Goal: Transaction & Acquisition: Purchase product/service

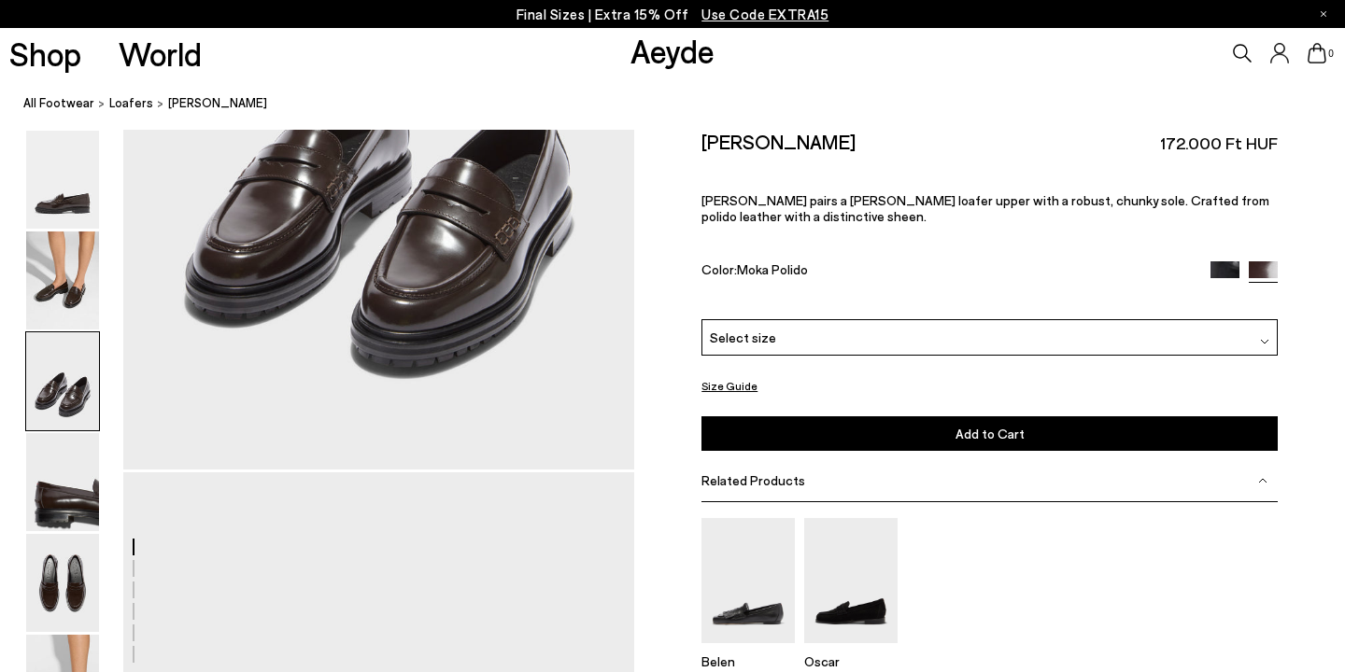
scroll to position [1713, 0]
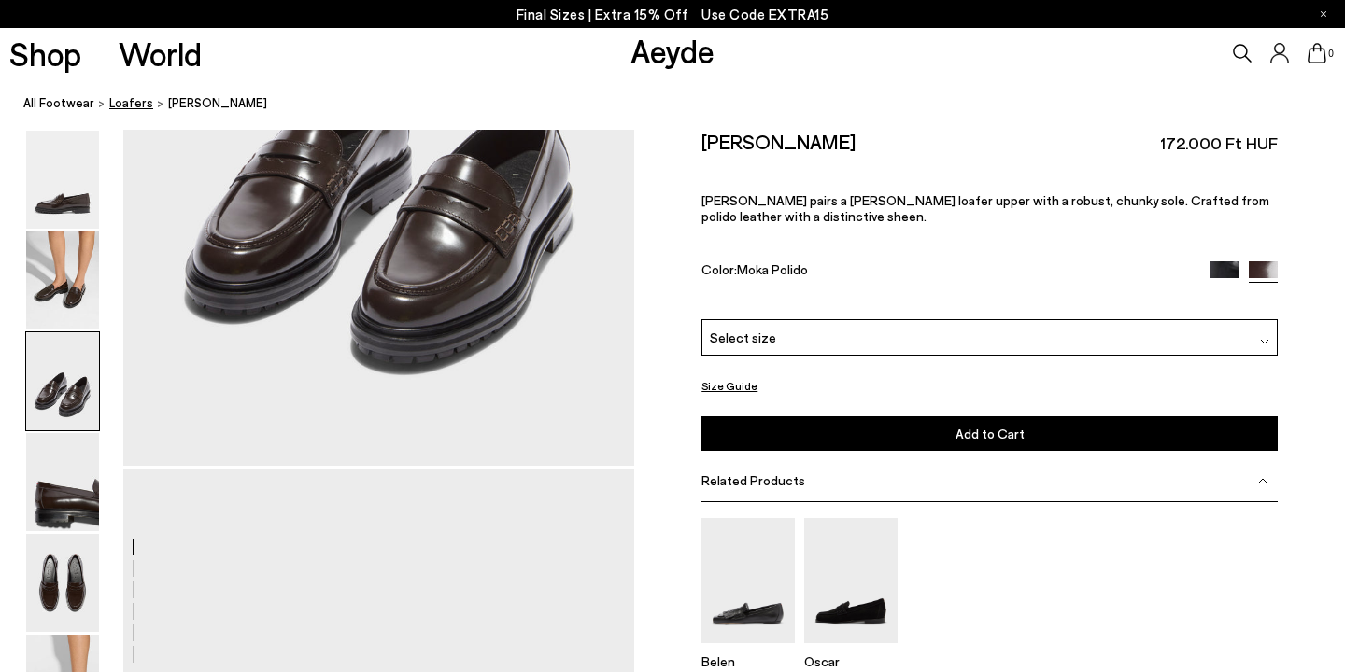
click at [129, 105] on span "Loafers" at bounding box center [131, 102] width 44 height 15
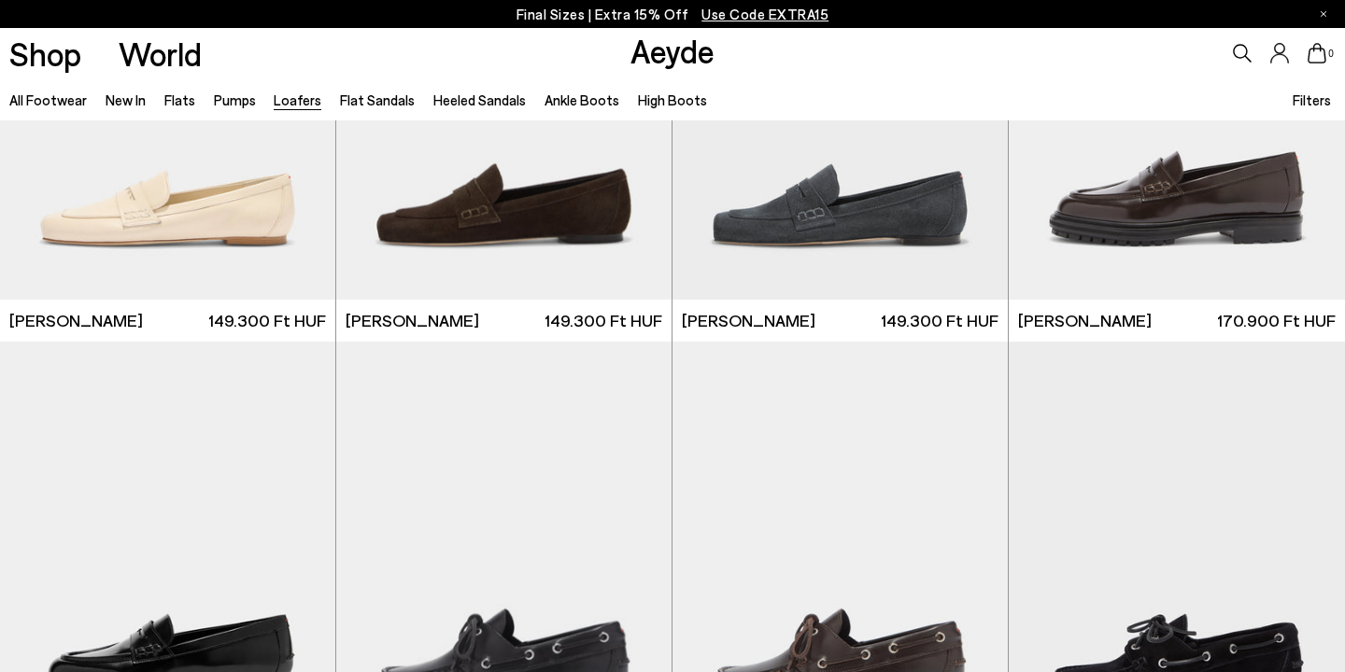
scroll to position [1142, 0]
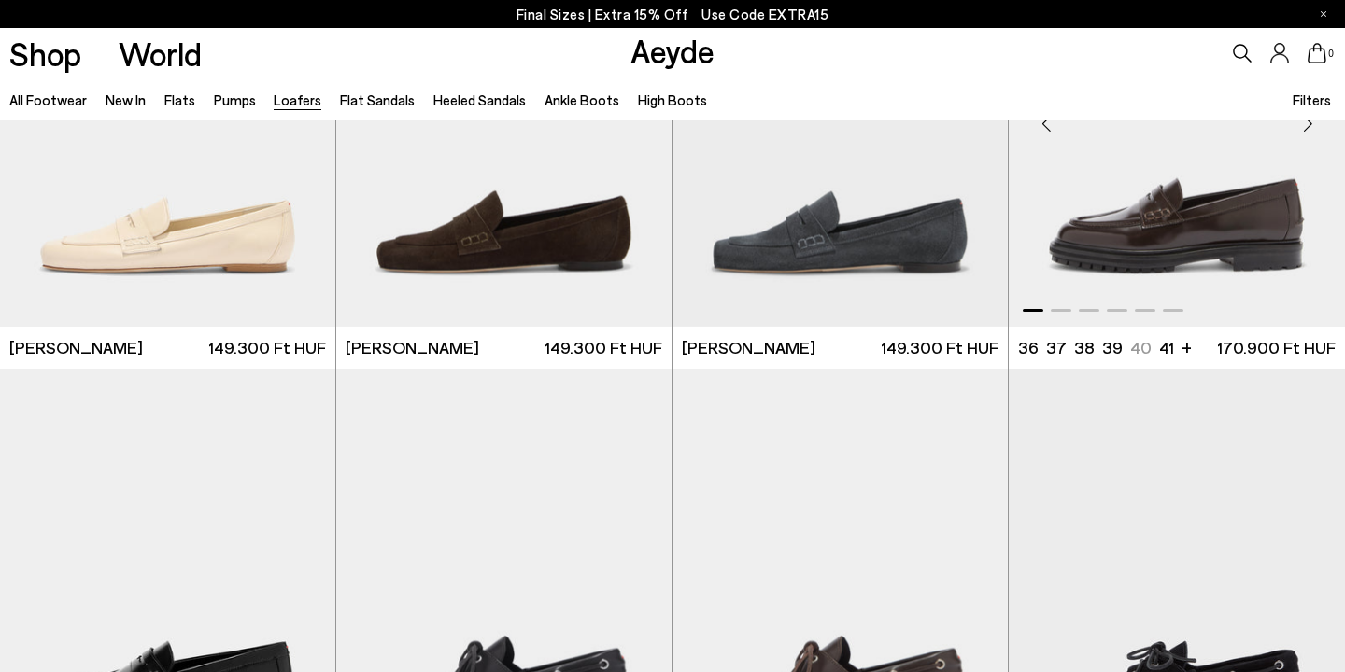
click at [1148, 261] on img "1 / 6" at bounding box center [1176, 116] width 336 height 421
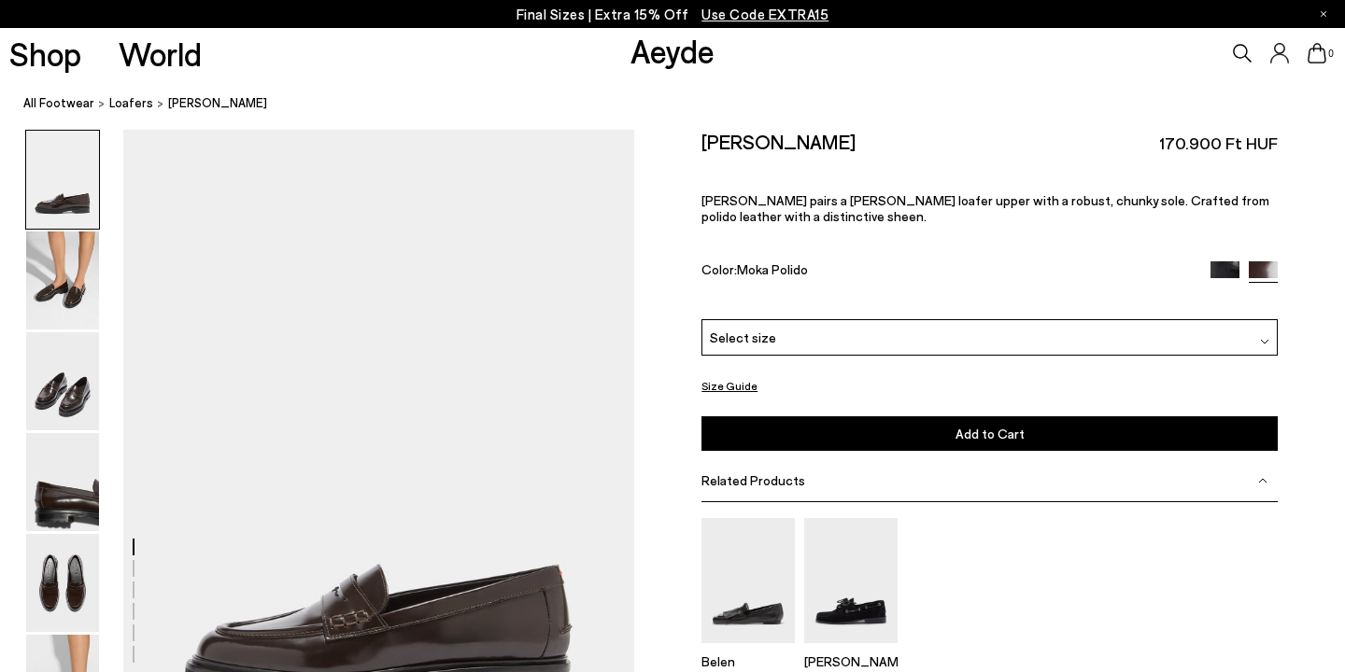
scroll to position [41, 0]
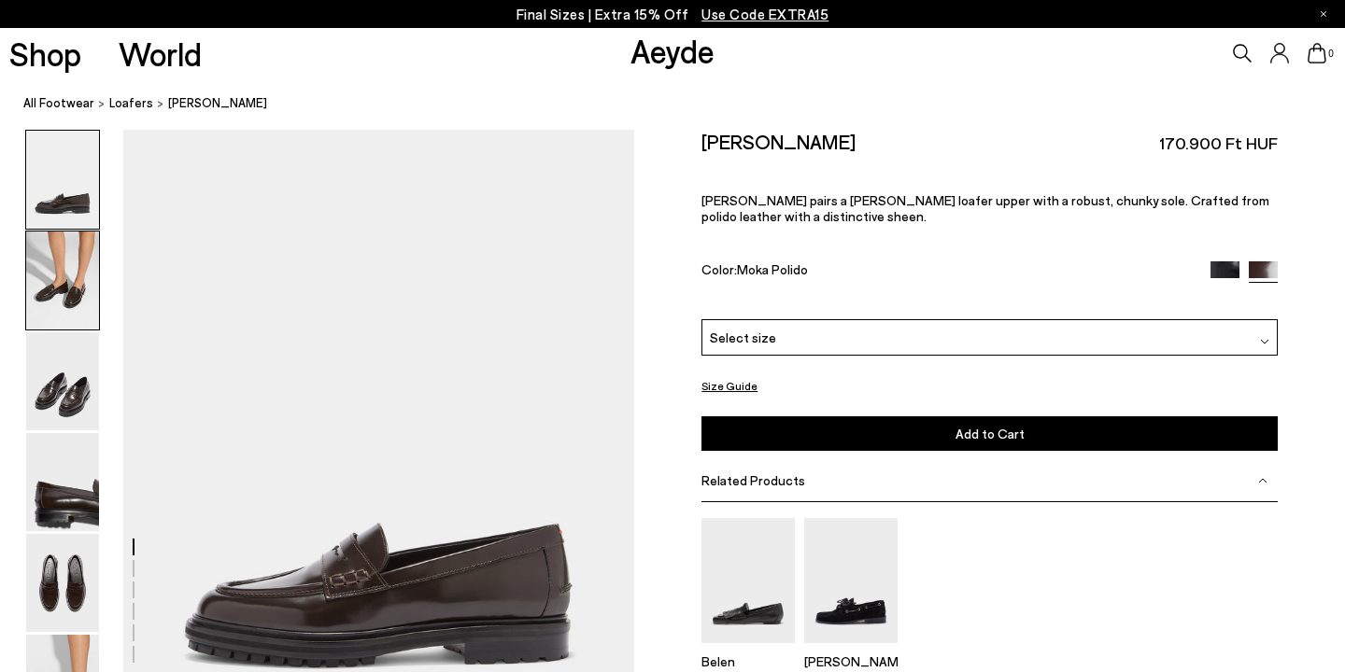
click at [52, 287] on img at bounding box center [62, 281] width 73 height 98
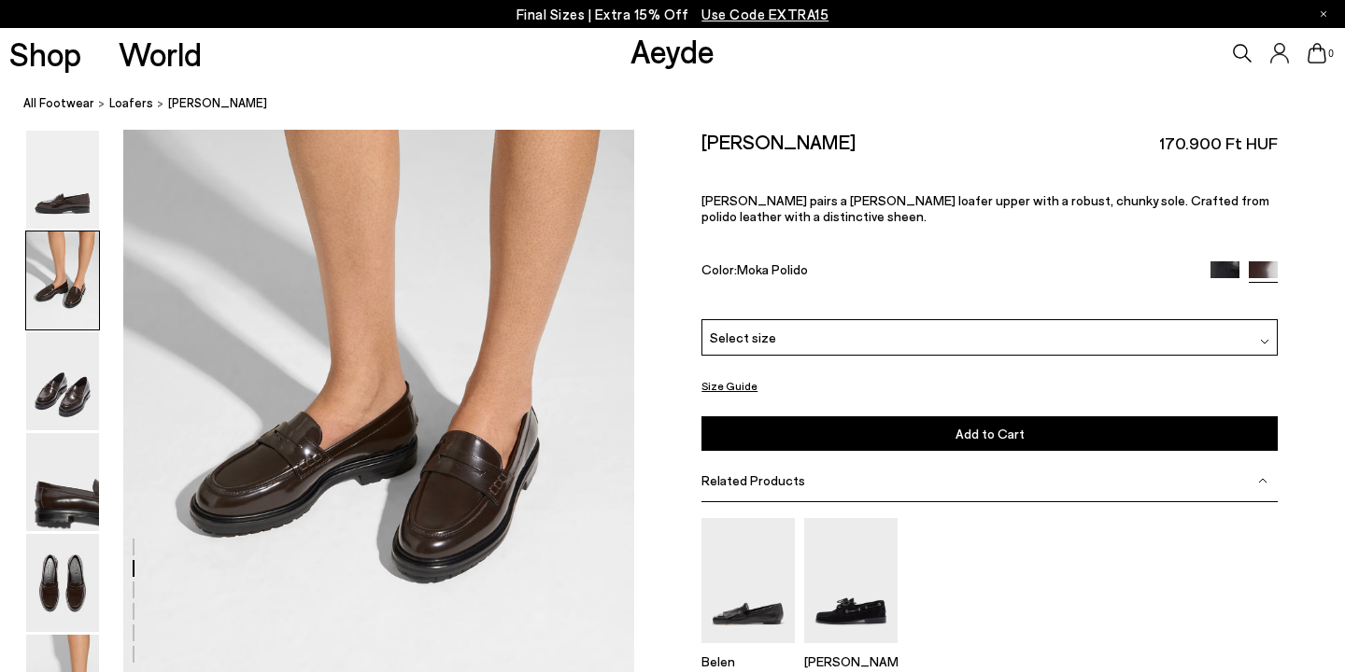
scroll to position [767, 0]
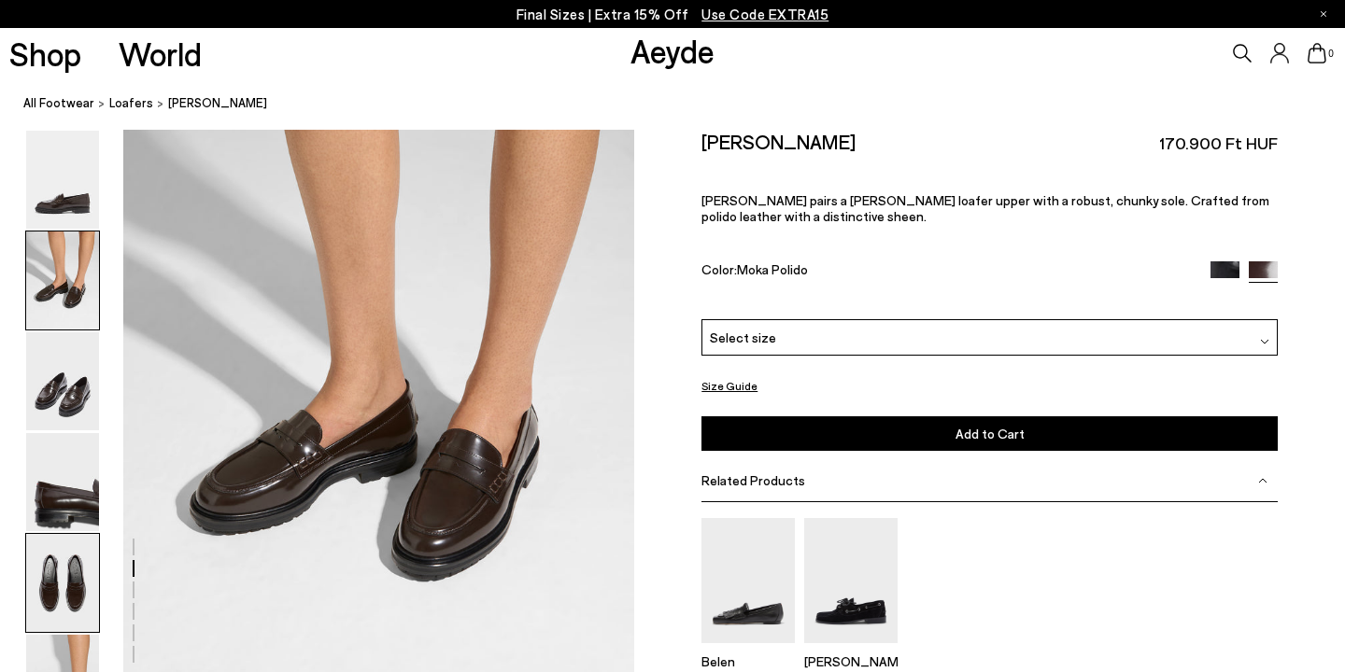
click at [63, 579] on img at bounding box center [62, 583] width 73 height 98
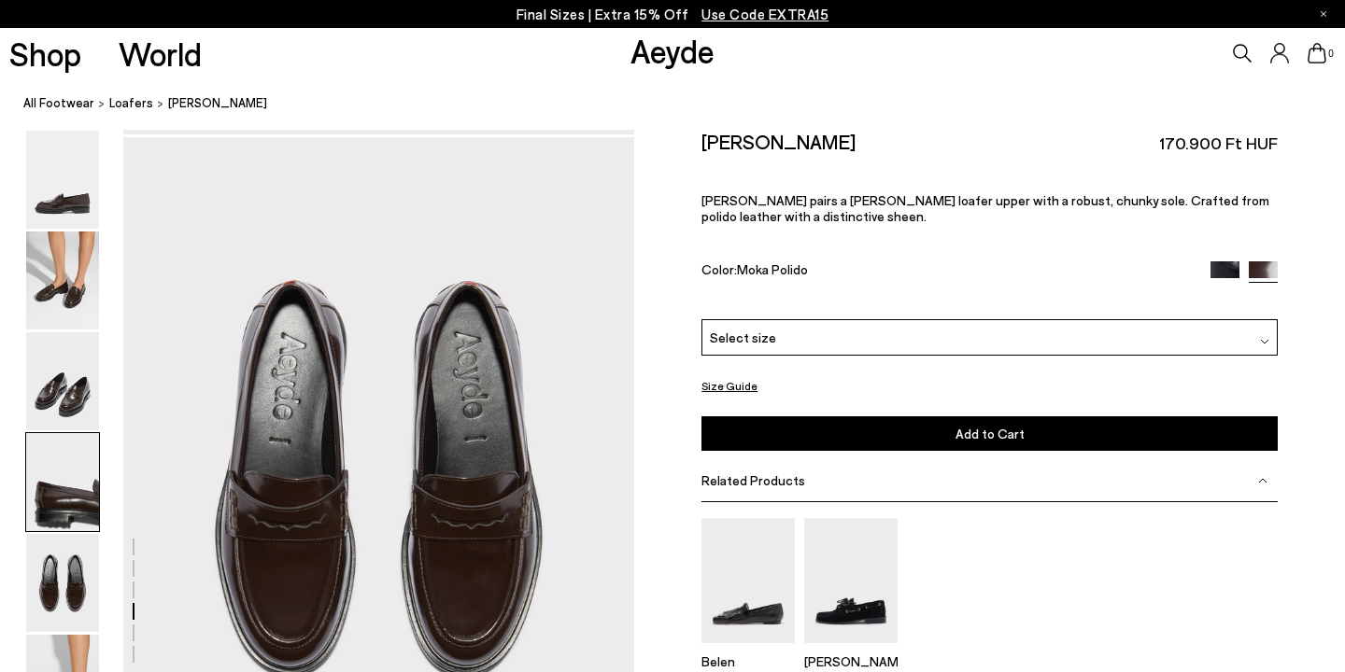
scroll to position [2738, 0]
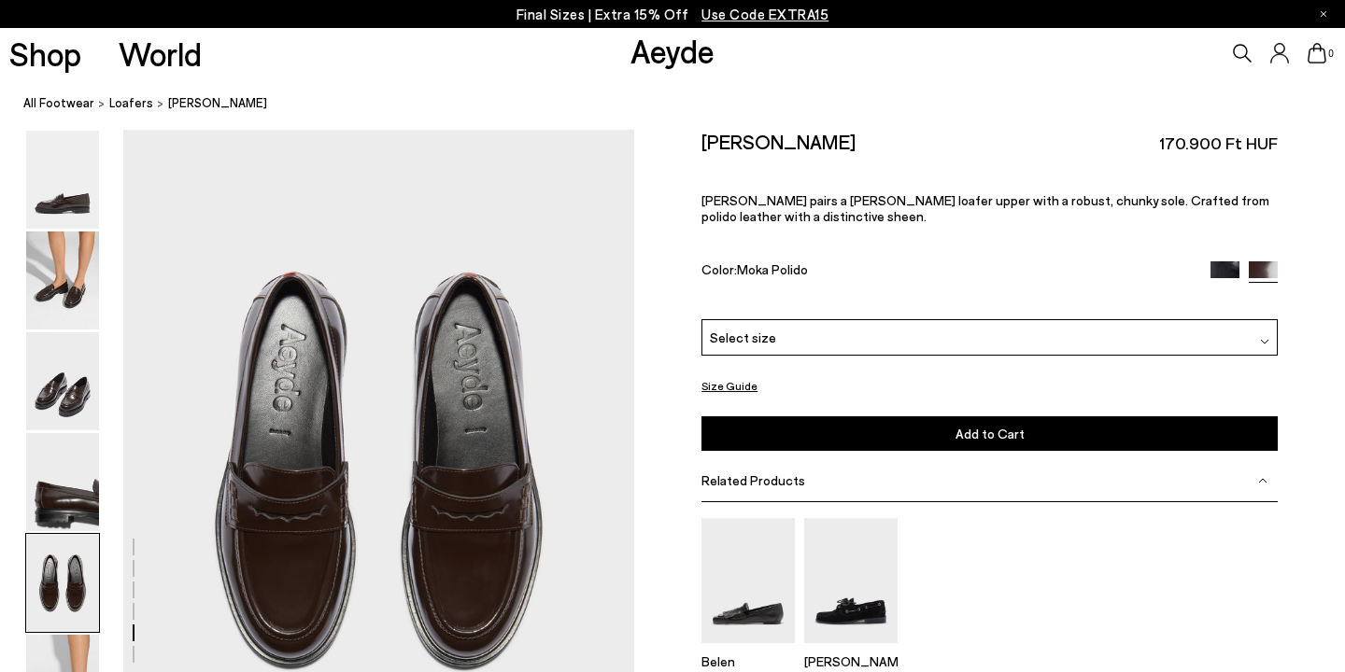
click at [1224, 261] on img at bounding box center [1224, 275] width 29 height 29
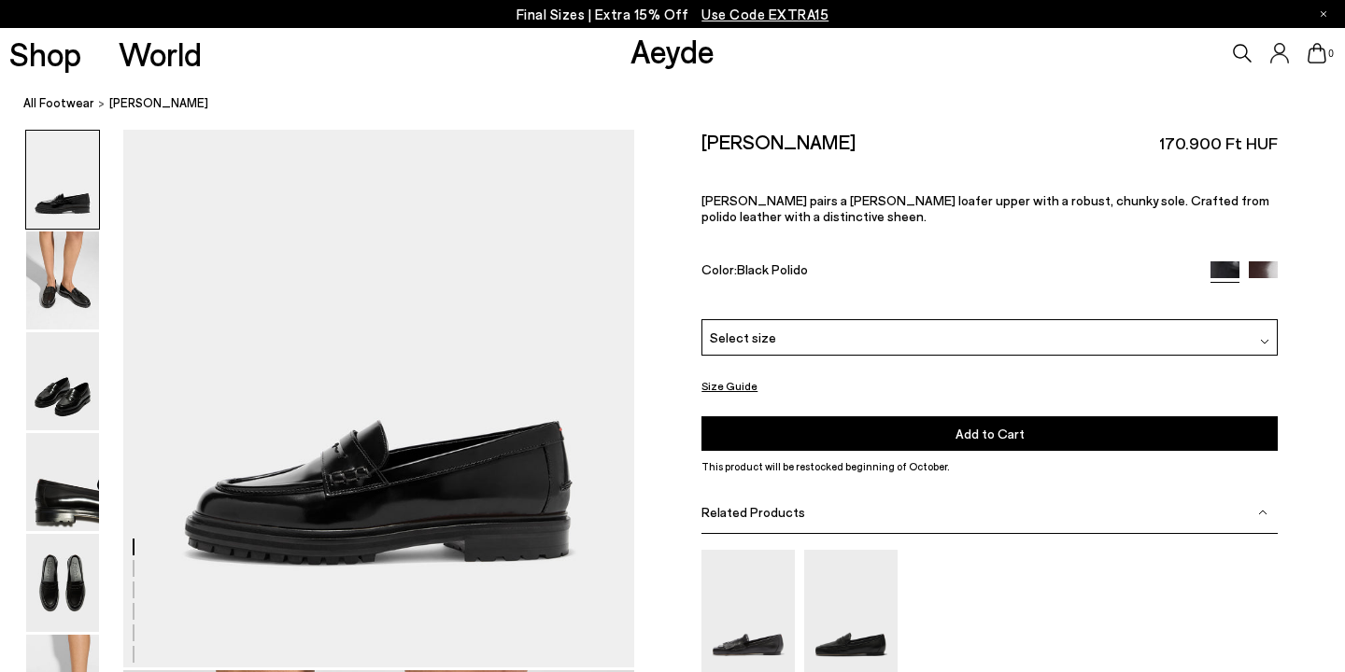
scroll to position [145, 0]
click at [79, 568] on img at bounding box center [62, 583] width 73 height 98
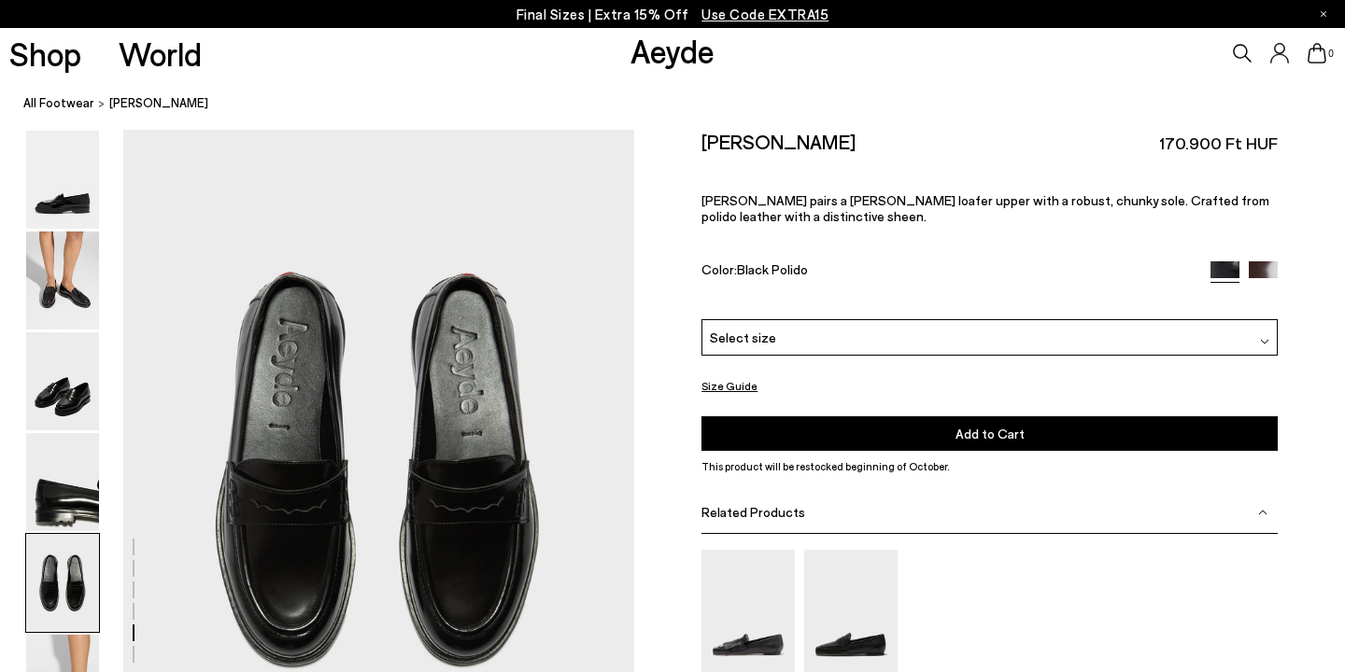
scroll to position [2843, 0]
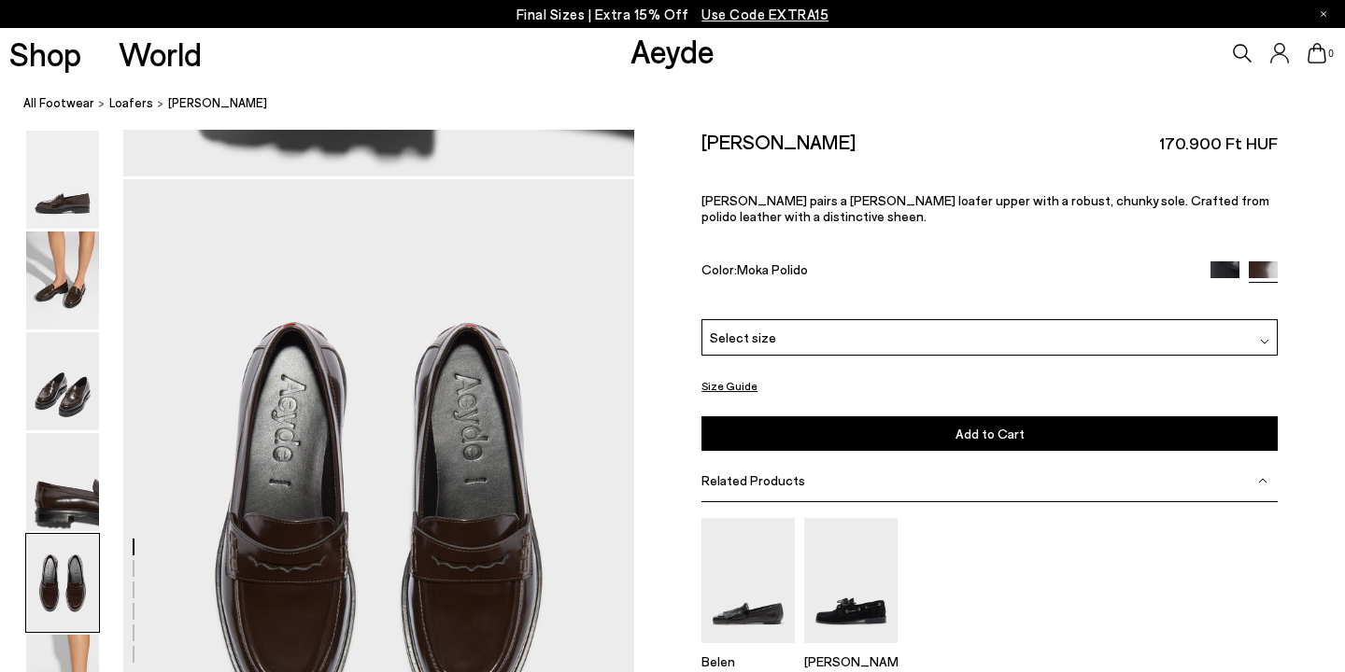
scroll to position [2738, 0]
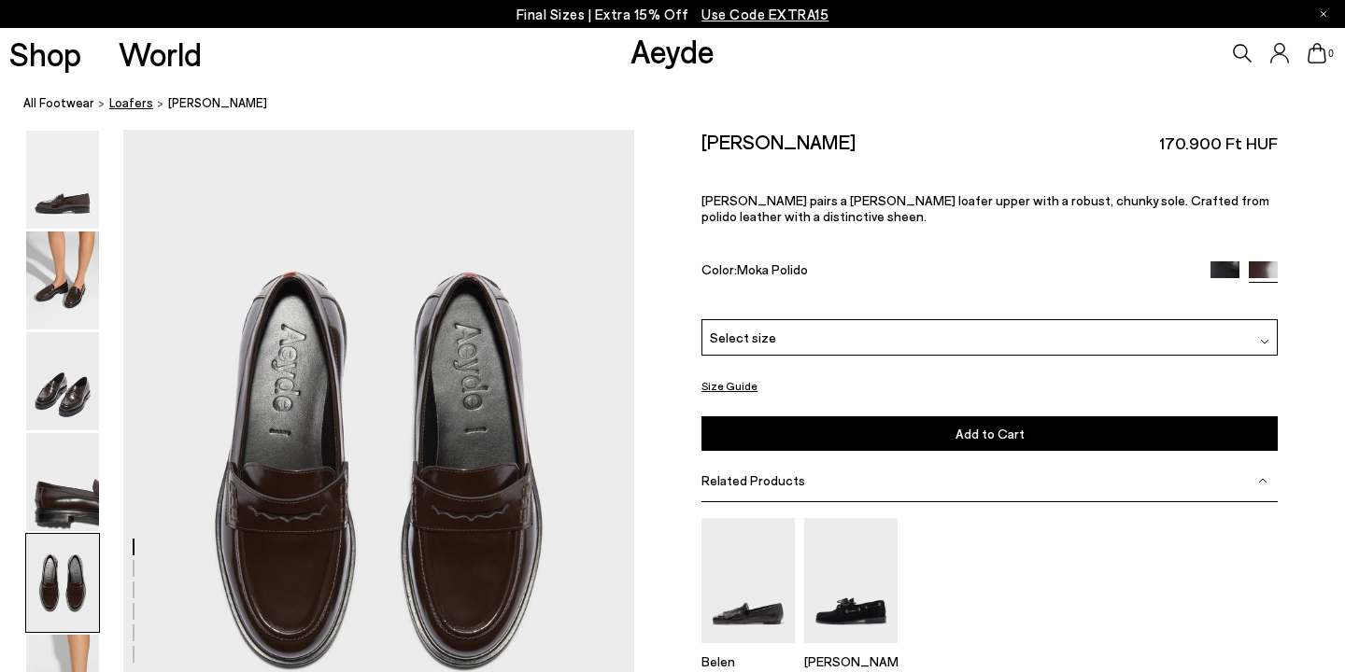
click at [130, 104] on span "Loafers" at bounding box center [131, 102] width 44 height 15
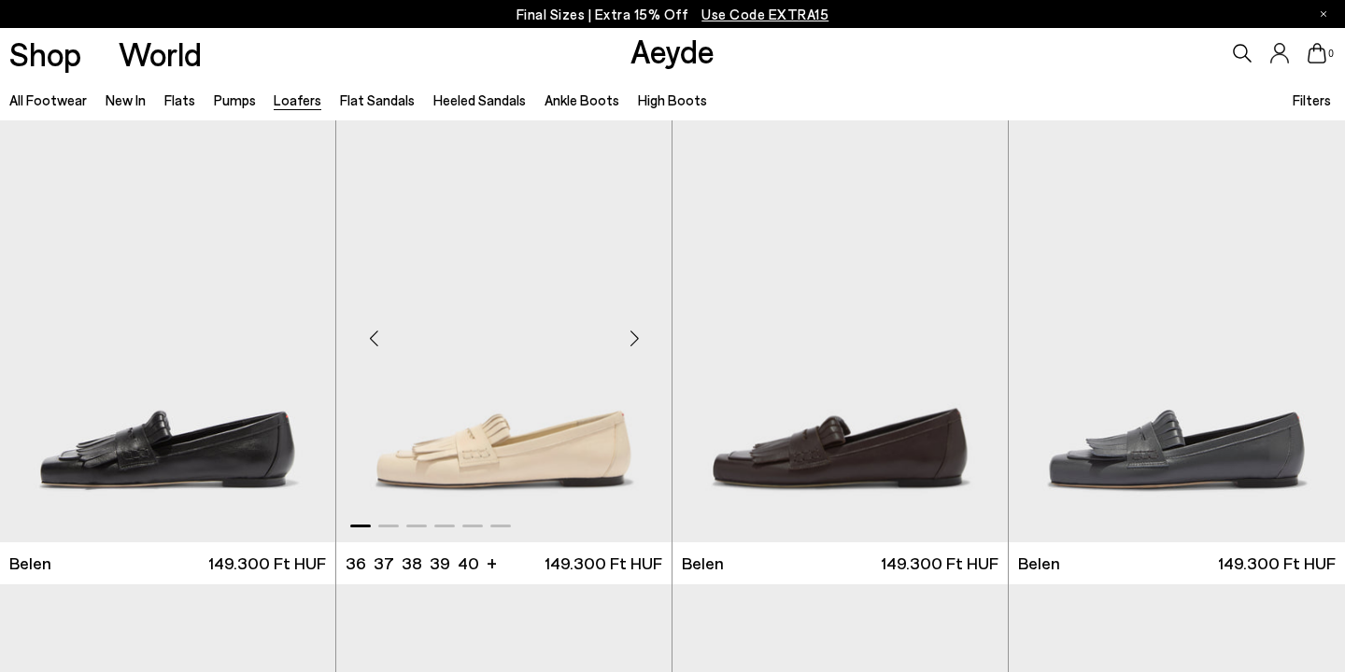
click at [633, 342] on div "Next slide" at bounding box center [634, 339] width 56 height 56
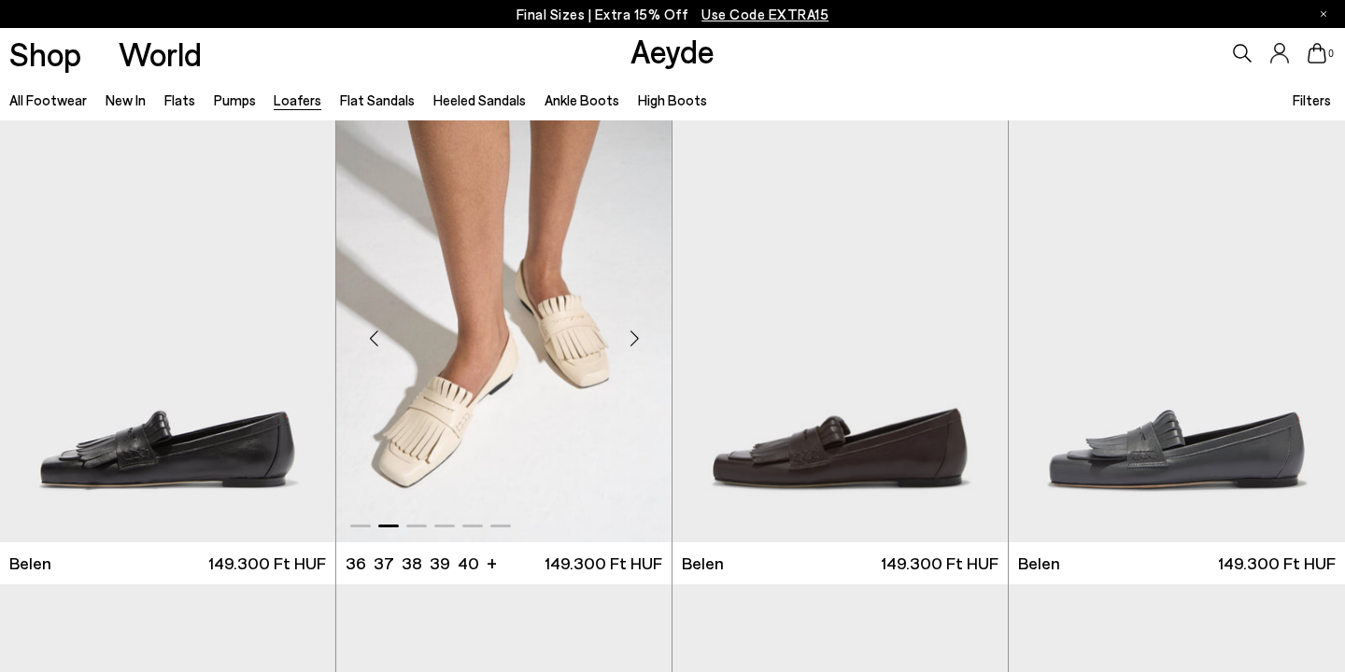
click at [633, 342] on div "Next slide" at bounding box center [634, 339] width 56 height 56
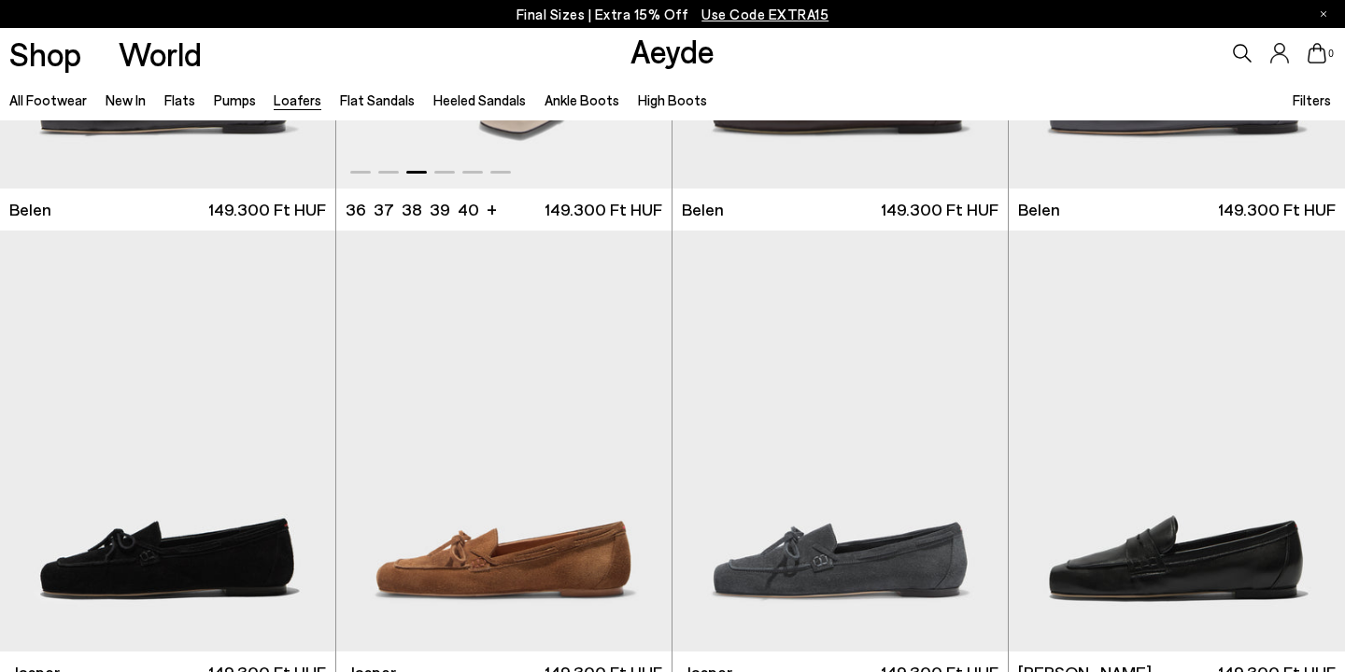
scroll to position [355, 0]
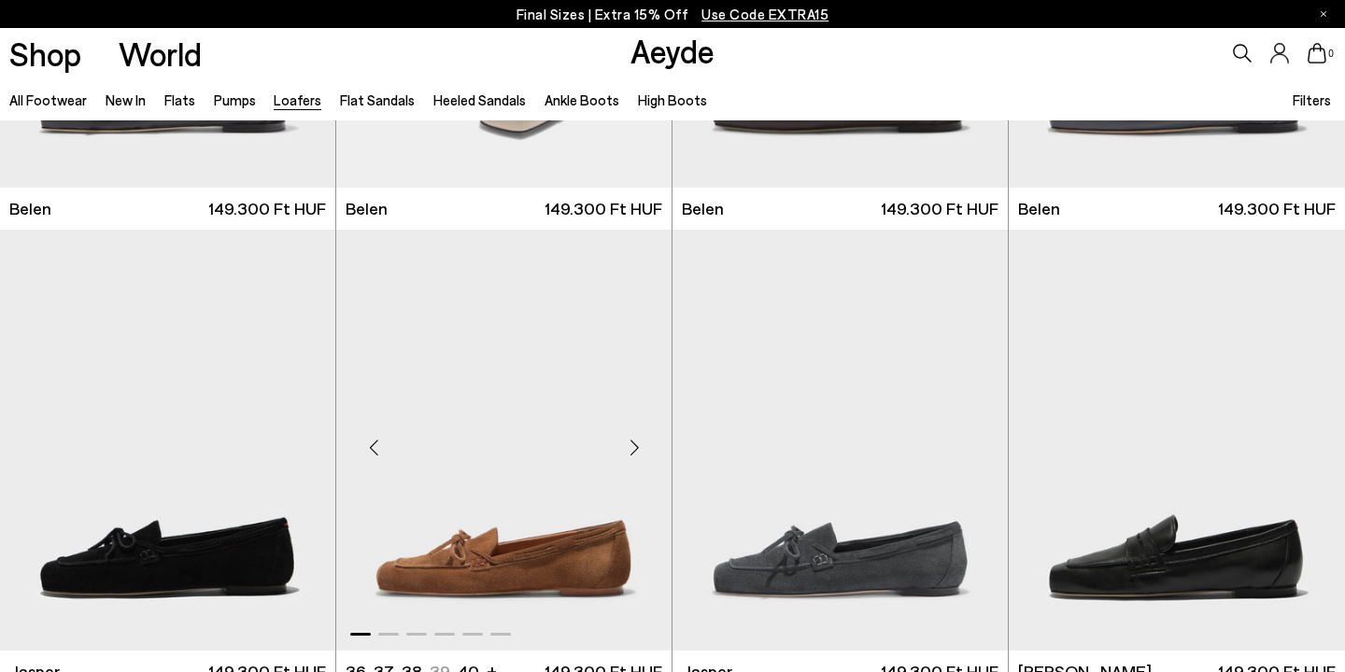
click at [633, 448] on div "Next slide" at bounding box center [634, 447] width 56 height 56
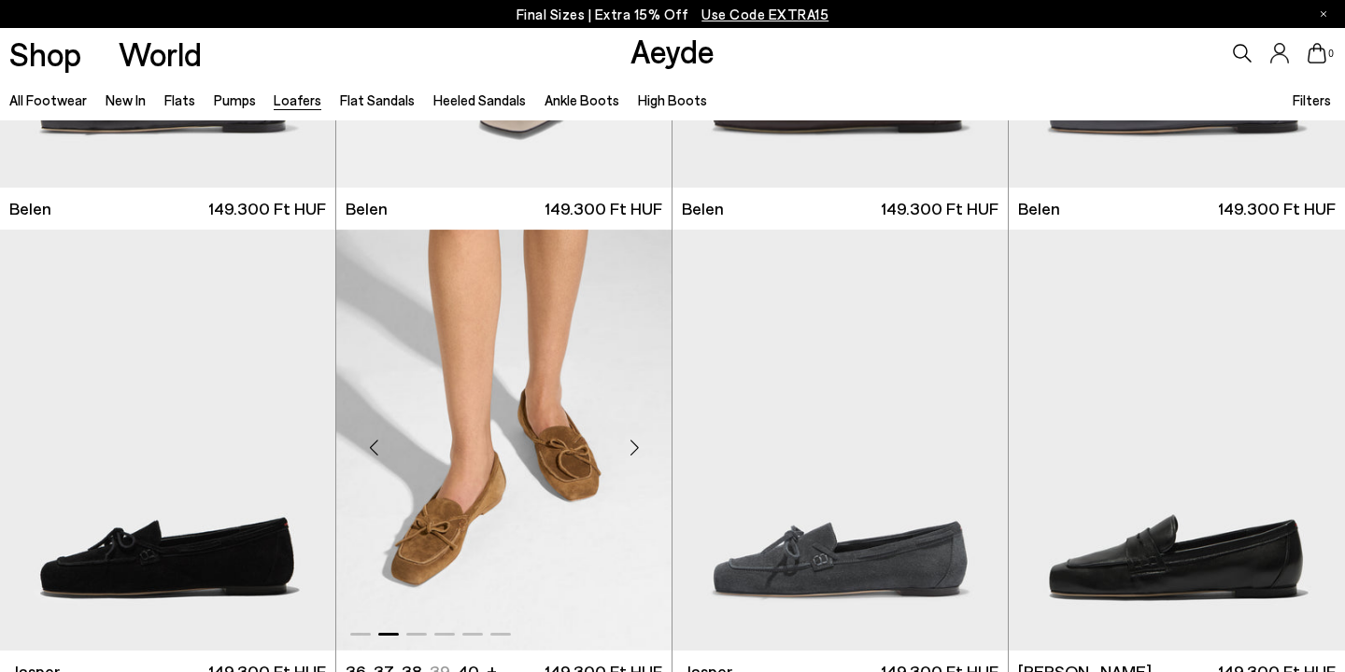
click at [633, 448] on div "Next slide" at bounding box center [634, 447] width 56 height 56
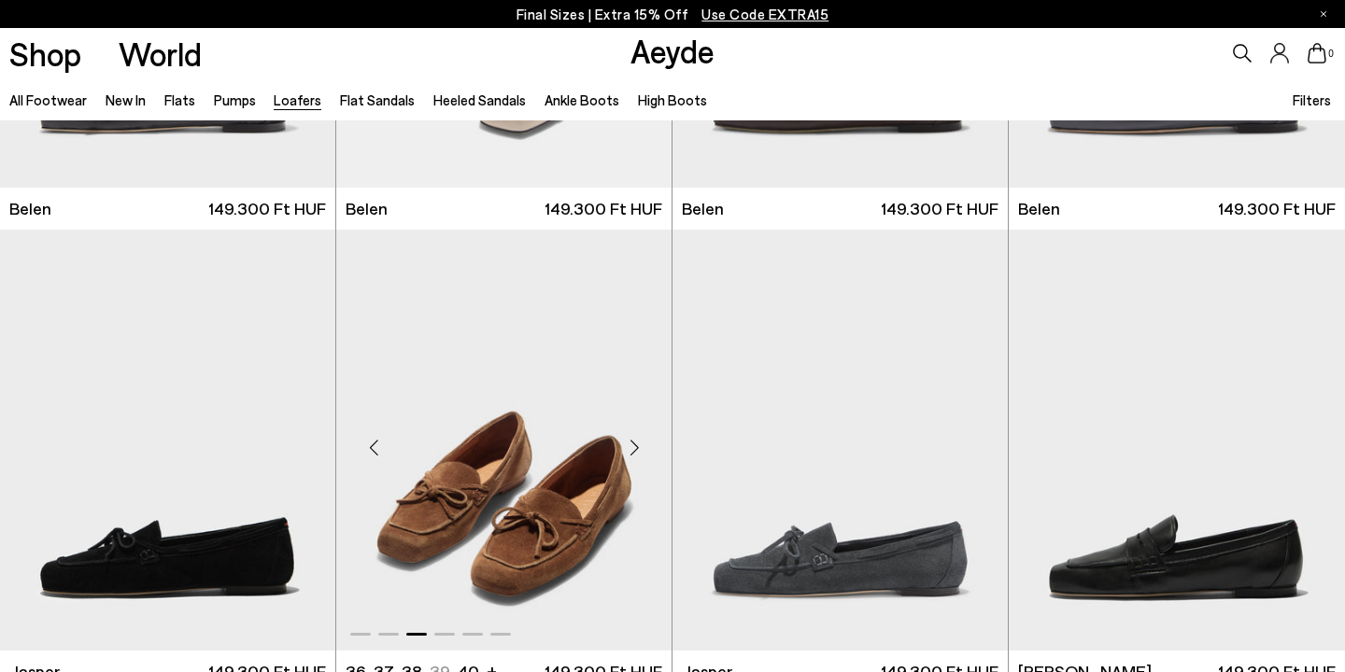
click at [633, 448] on div "Next slide" at bounding box center [634, 447] width 56 height 56
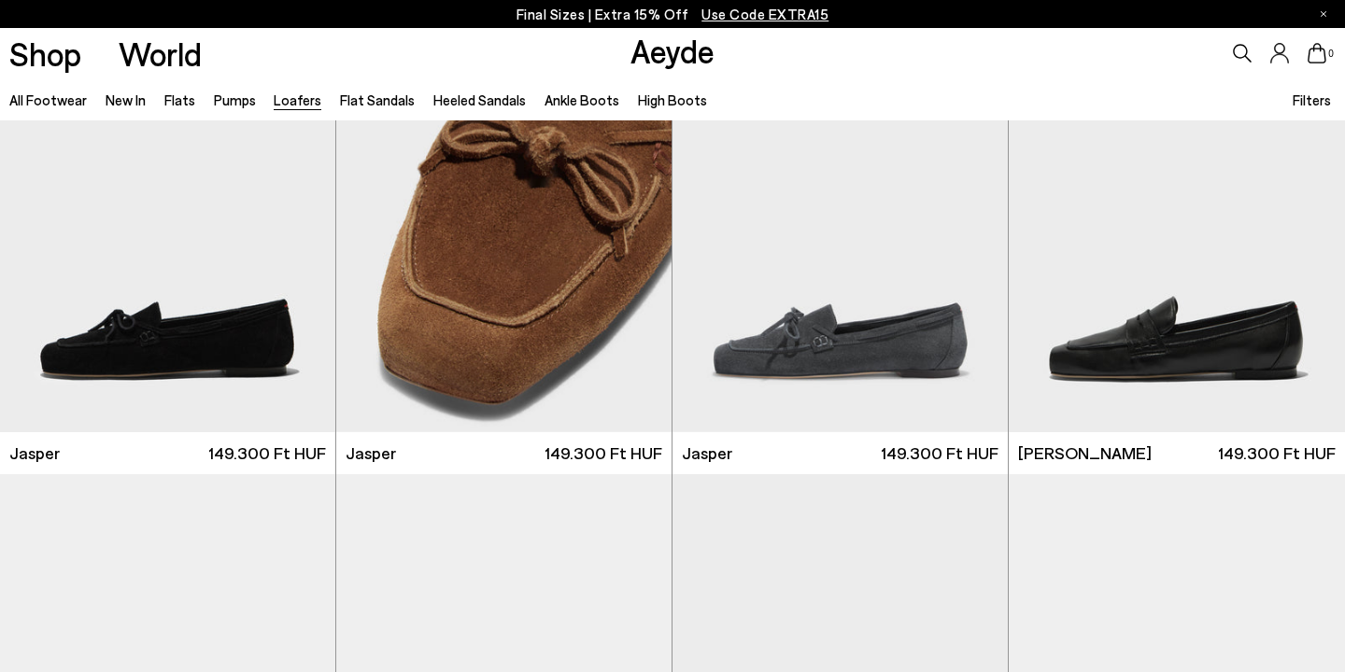
scroll to position [577, 0]
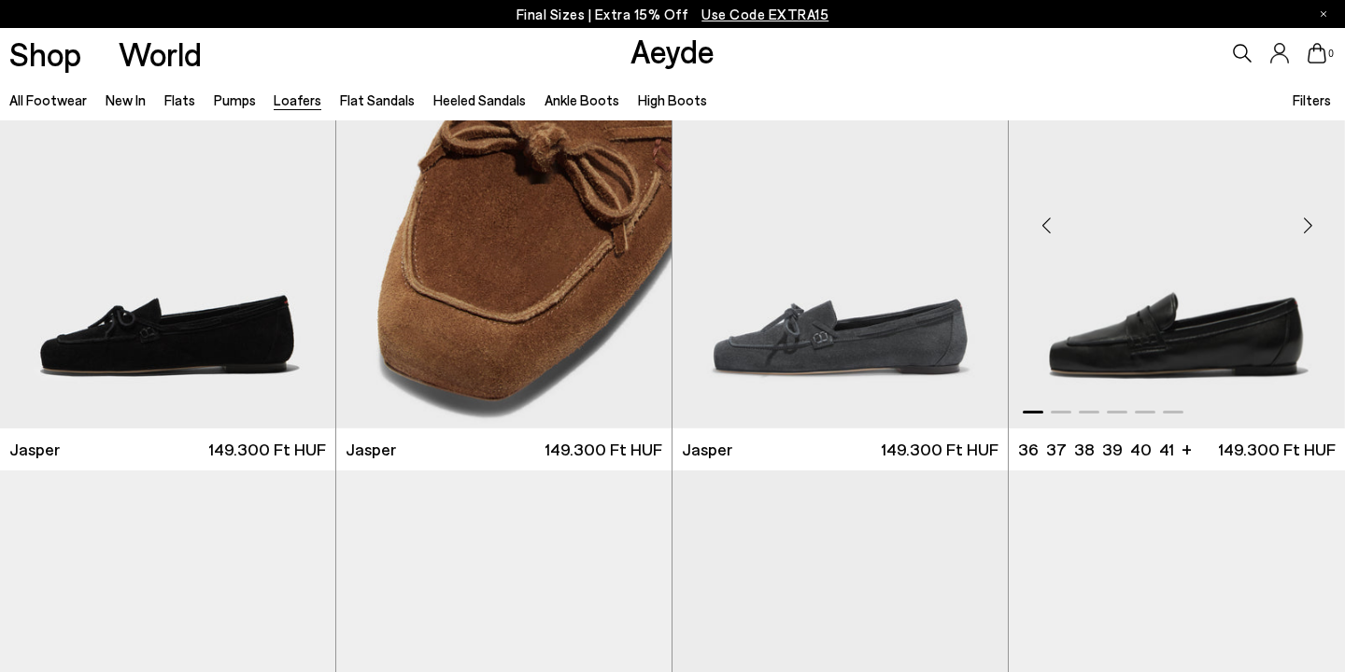
click at [1309, 231] on div "Next slide" at bounding box center [1307, 225] width 56 height 56
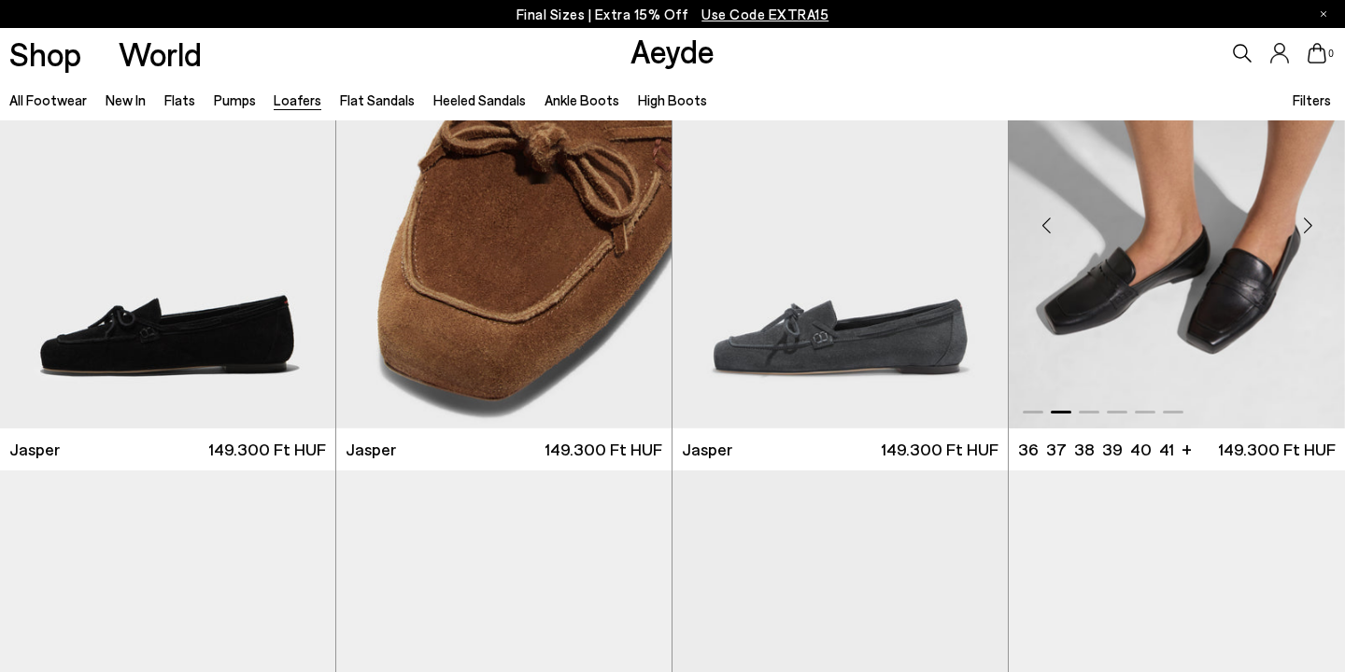
click at [1309, 231] on div "Next slide" at bounding box center [1307, 225] width 56 height 56
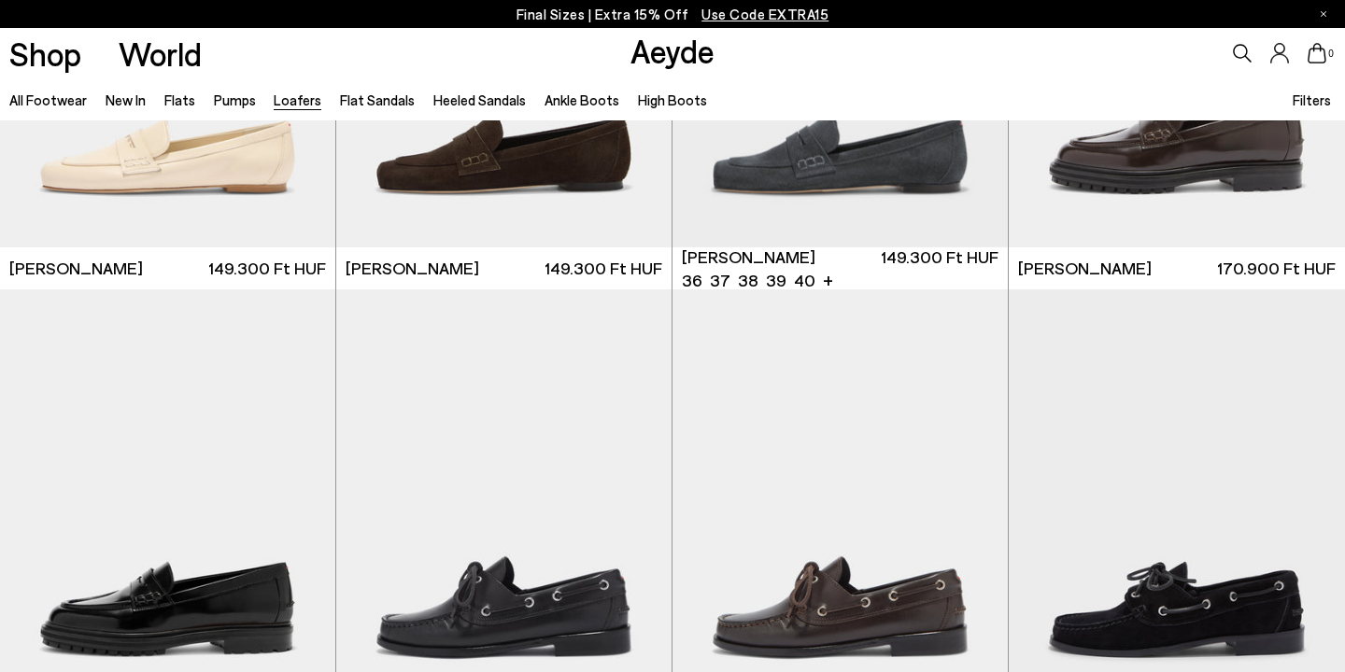
scroll to position [1451, 0]
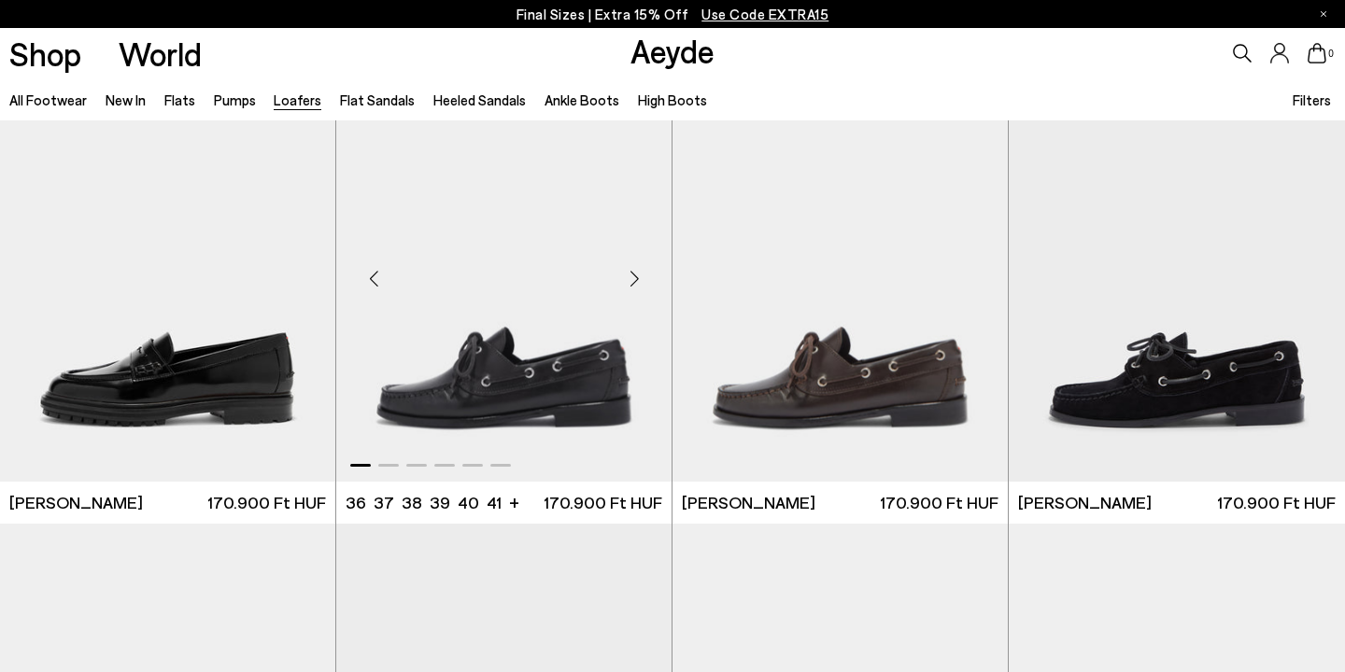
click at [646, 275] on div "Next slide" at bounding box center [634, 278] width 56 height 56
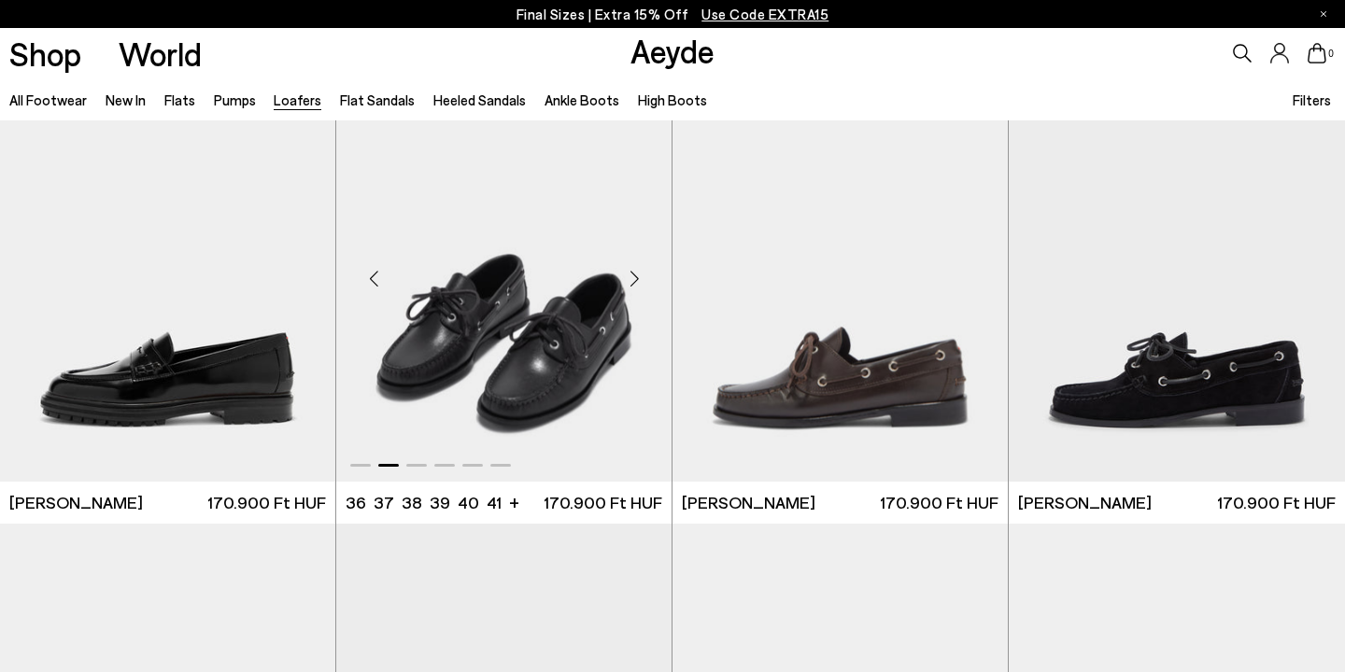
click at [640, 275] on div "Next slide" at bounding box center [634, 278] width 56 height 56
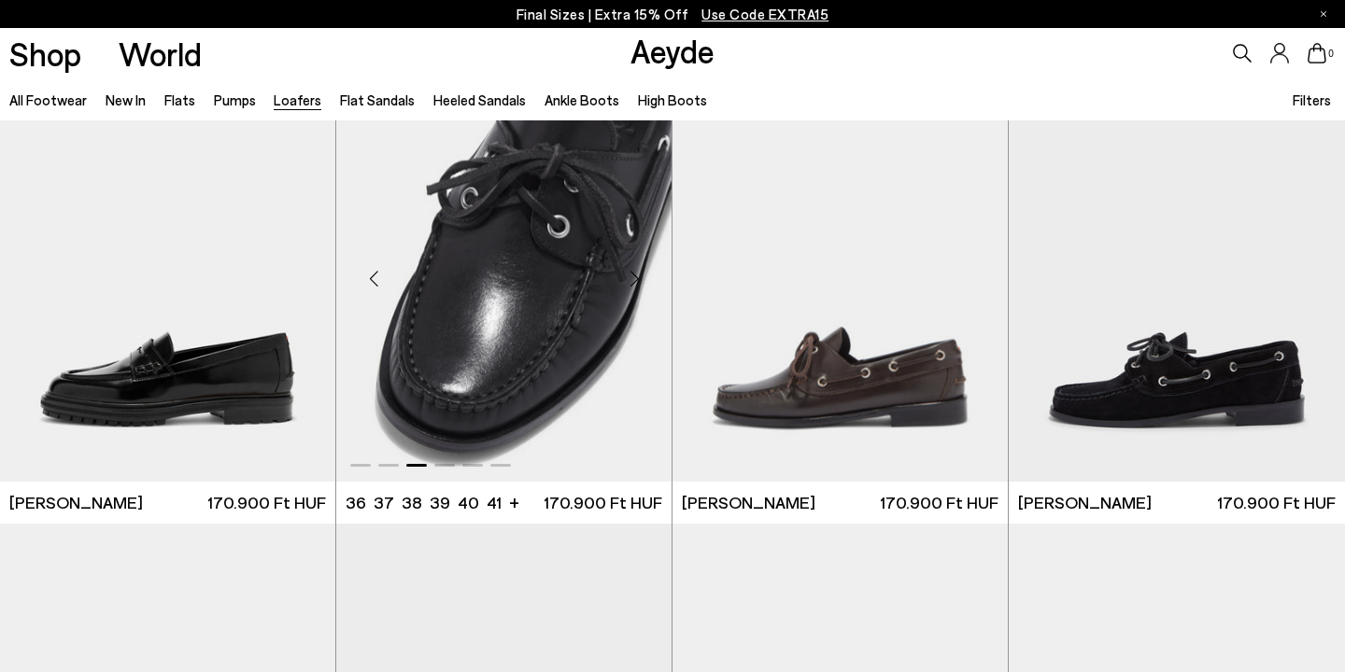
click at [640, 275] on div "Next slide" at bounding box center [634, 278] width 56 height 56
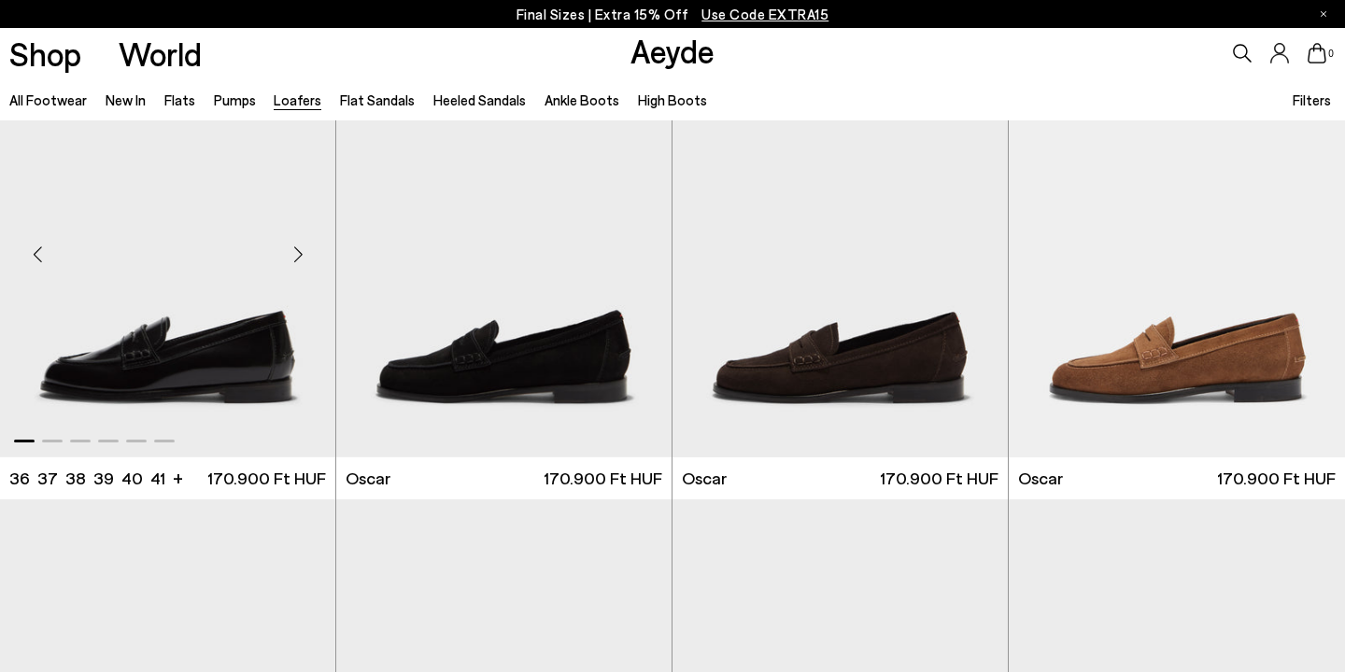
scroll to position [2843, 0]
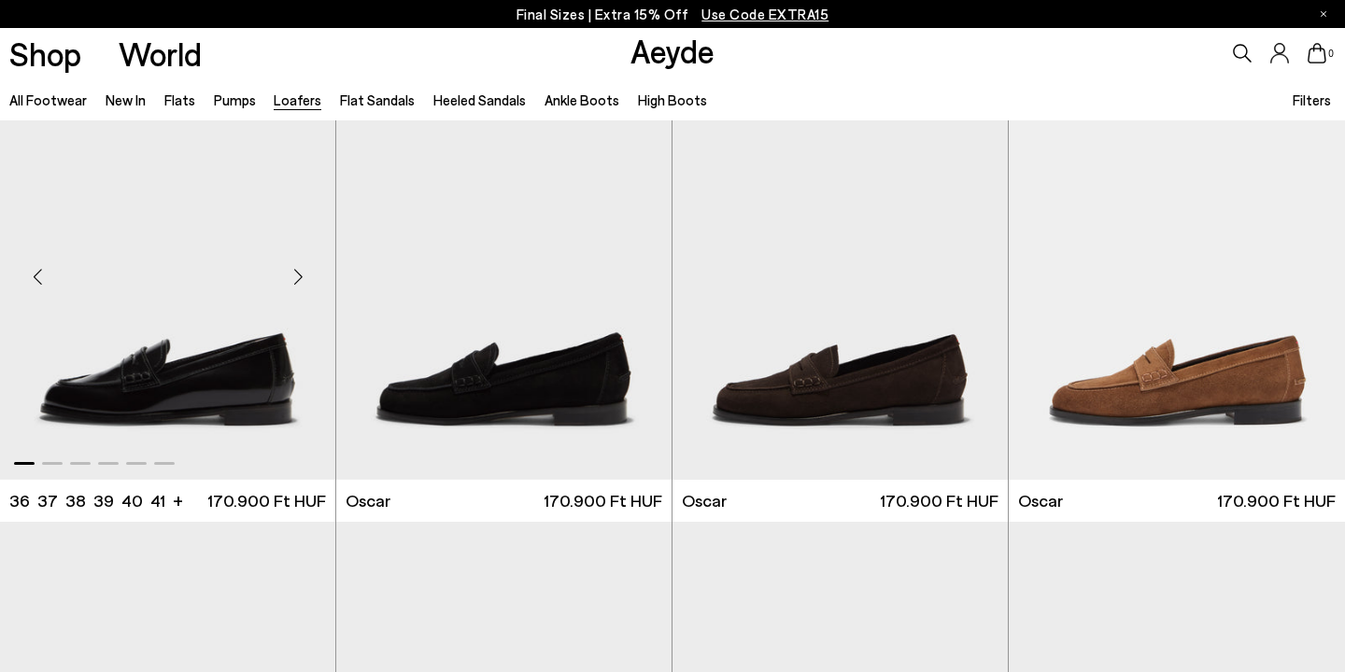
click at [156, 301] on img "1 / 6" at bounding box center [167, 269] width 335 height 421
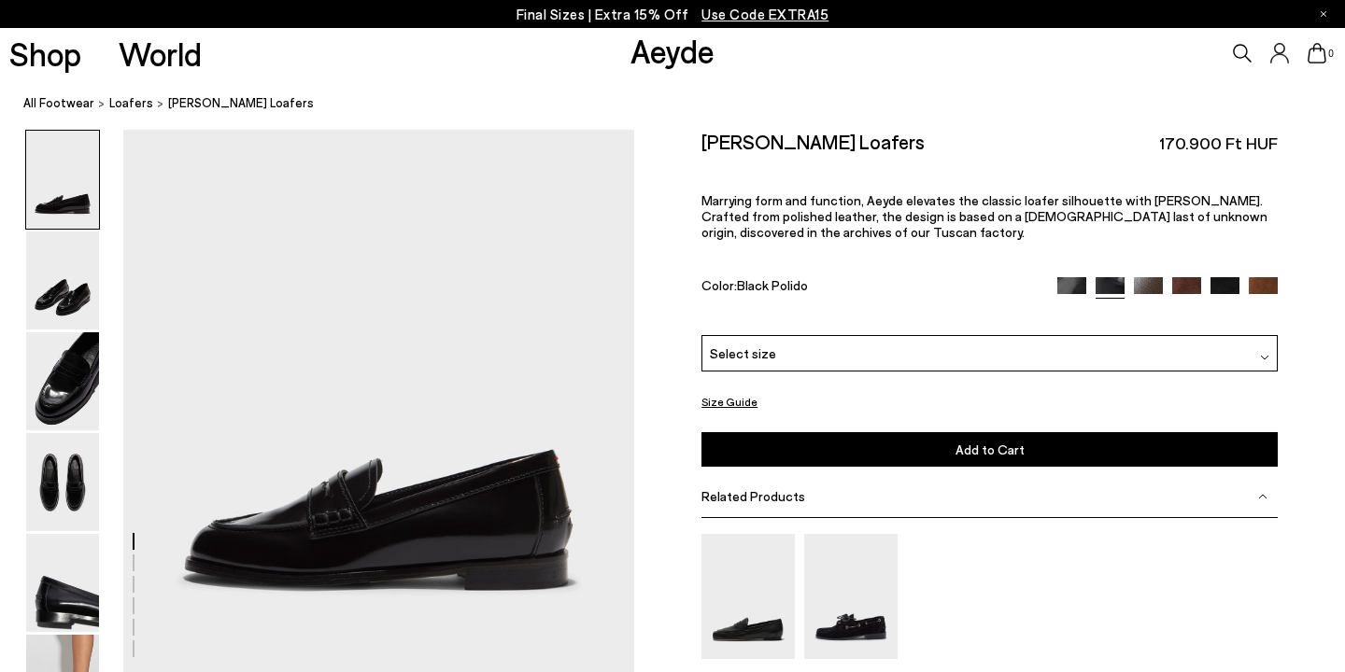
click at [1073, 277] on img at bounding box center [1071, 291] width 29 height 29
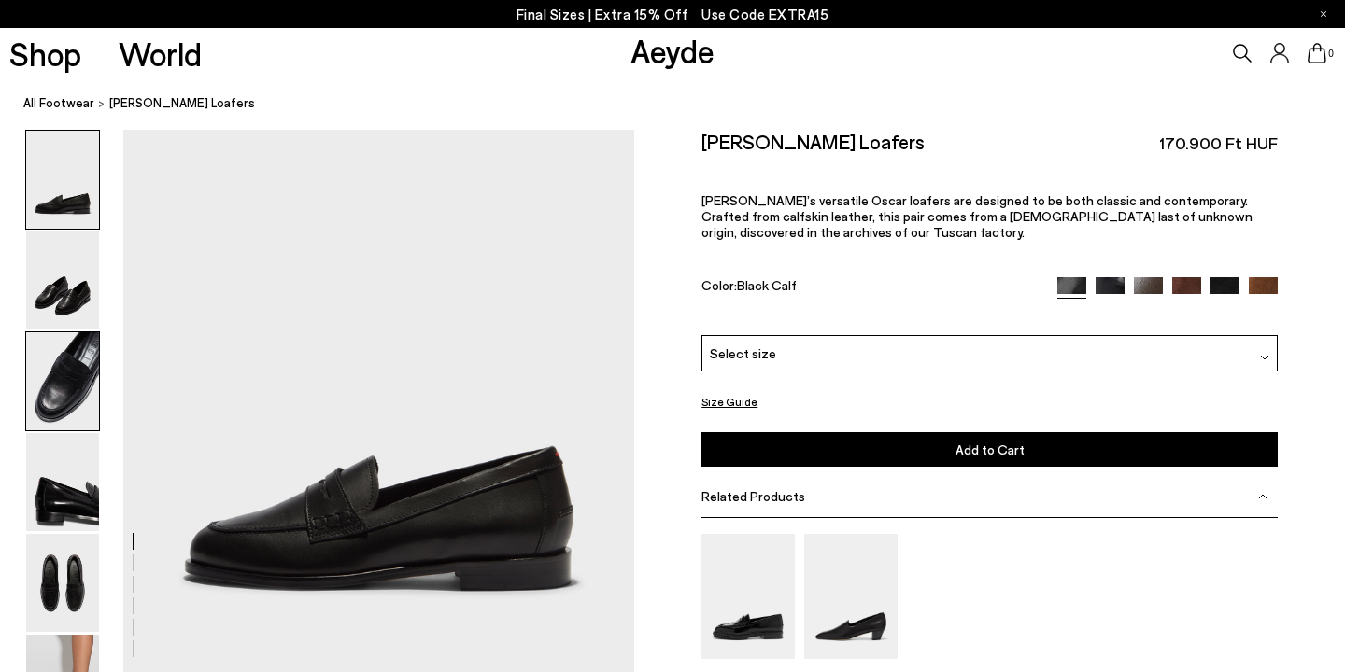
click at [64, 378] on img at bounding box center [62, 381] width 73 height 98
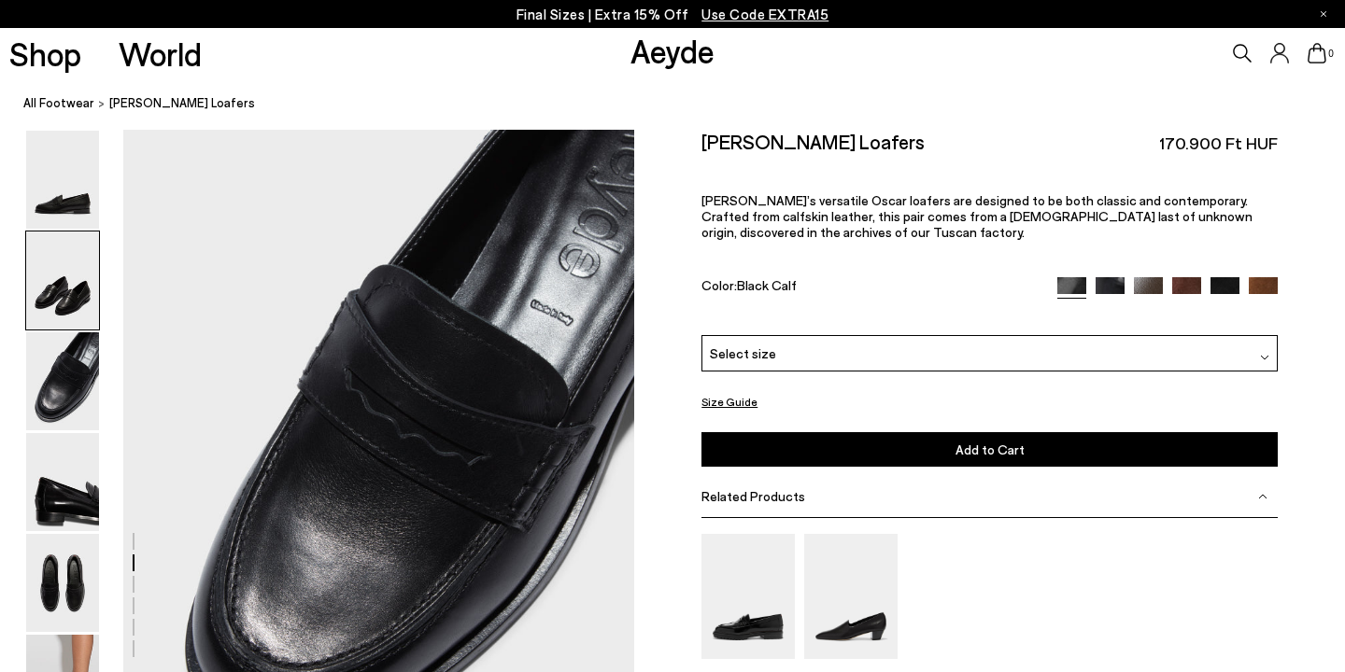
scroll to position [1231, 0]
click at [780, 335] on div "Select size" at bounding box center [989, 353] width 576 height 36
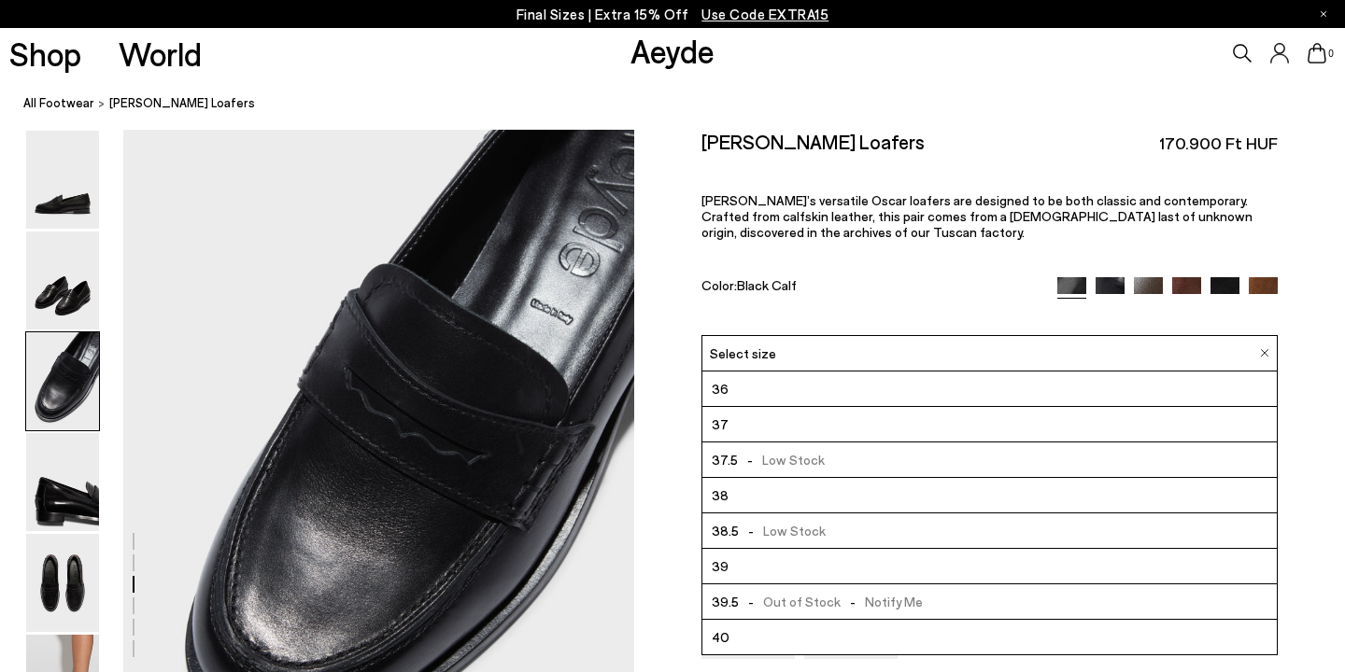
click at [777, 335] on div "Select size" at bounding box center [989, 353] width 576 height 36
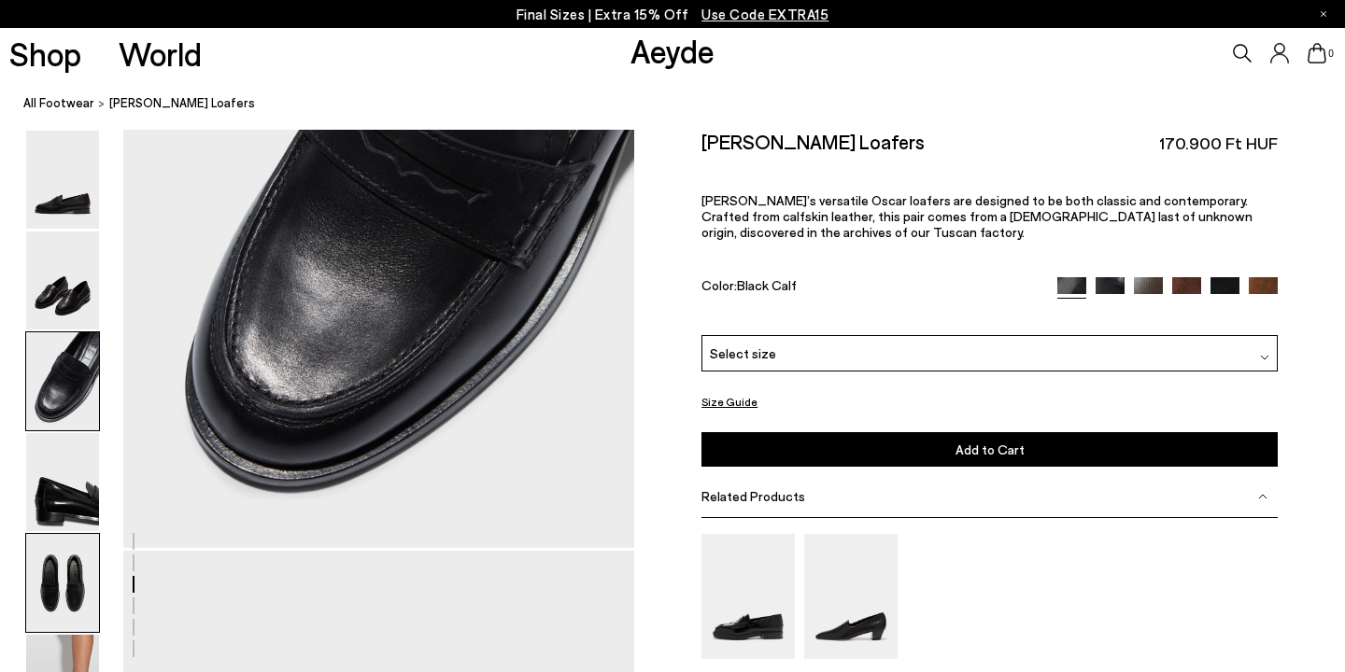
click at [66, 584] on img at bounding box center [62, 583] width 73 height 98
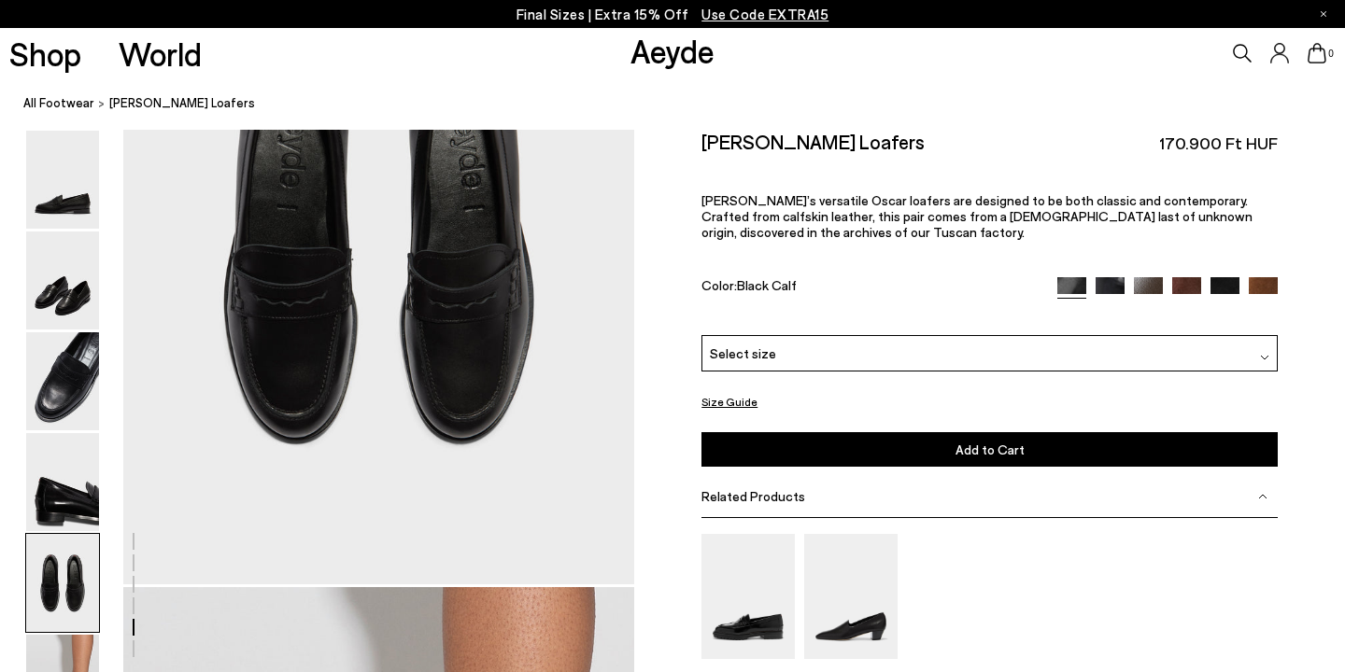
scroll to position [2824, 0]
